Goal: Task Accomplishment & Management: Manage account settings

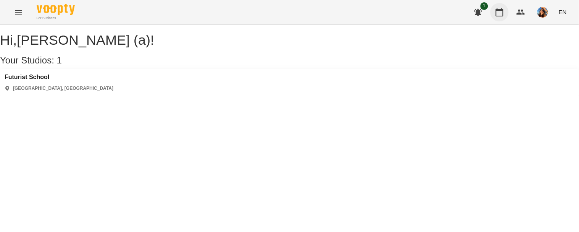
click at [499, 13] on icon "button" at bounding box center [499, 12] width 9 height 9
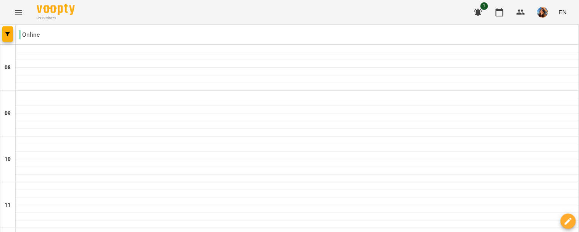
scroll to position [125, 0]
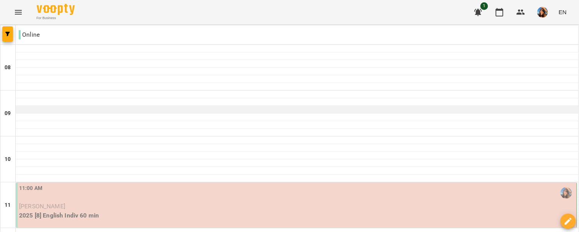
scroll to position [117, 0]
click at [116, 211] on p "2025 [8] English Indiv 60 min" at bounding box center [297, 215] width 556 height 9
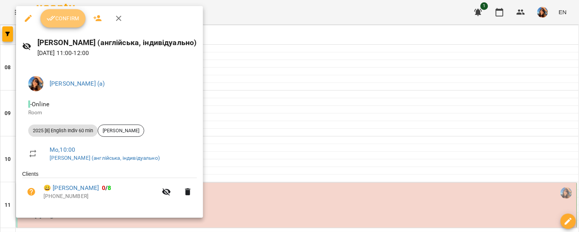
click at [63, 18] on span "Confirm" at bounding box center [63, 18] width 33 height 9
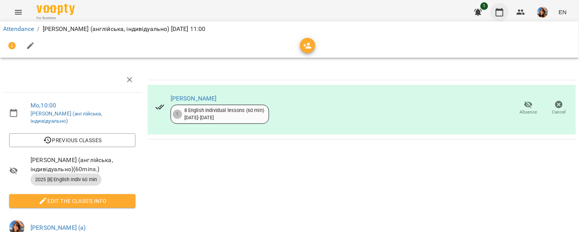
click at [498, 9] on icon "button" at bounding box center [500, 12] width 8 height 8
